Goal: Task Accomplishment & Management: Manage account settings

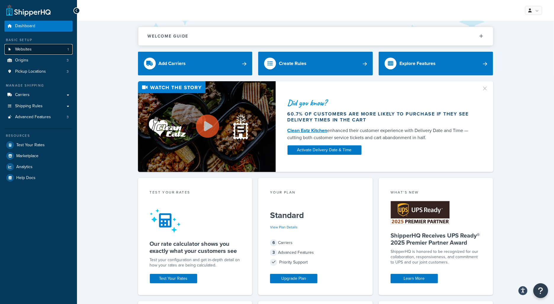
click at [54, 48] on link "Websites 1" at bounding box center [38, 49] width 68 height 11
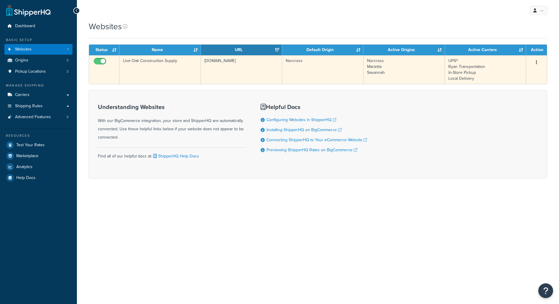
click at [195, 76] on td "Live Oak Construction Supply" at bounding box center [160, 69] width 81 height 29
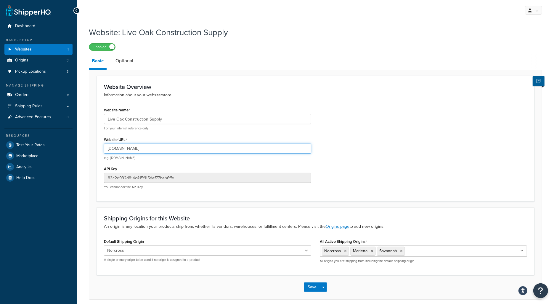
click at [162, 145] on input "[DOMAIN_NAME]" at bounding box center [207, 149] width 207 height 10
